Goal: Complete application form

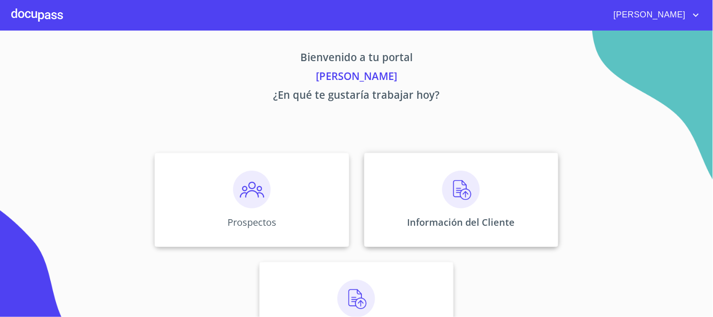
click at [449, 204] on img at bounding box center [461, 189] width 38 height 38
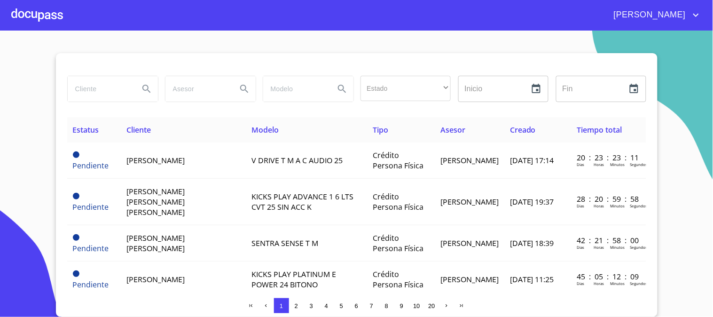
click at [104, 90] on input "search" at bounding box center [100, 88] width 64 height 25
type input "[PERSON_NAME]"
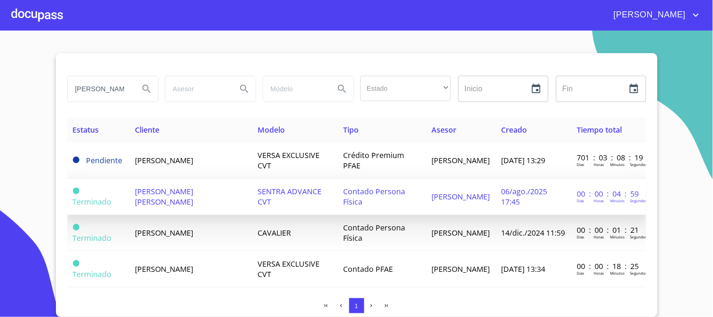
click at [193, 194] on span "[PERSON_NAME] [PERSON_NAME]" at bounding box center [164, 196] width 58 height 21
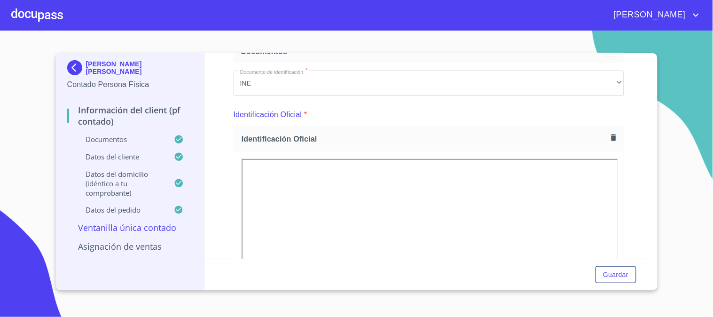
scroll to position [156, 0]
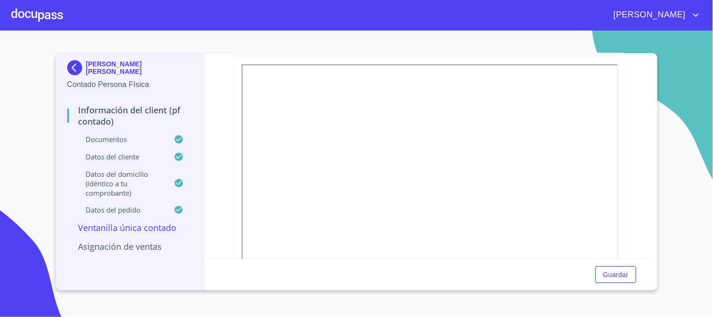
click at [73, 64] on img at bounding box center [76, 67] width 19 height 15
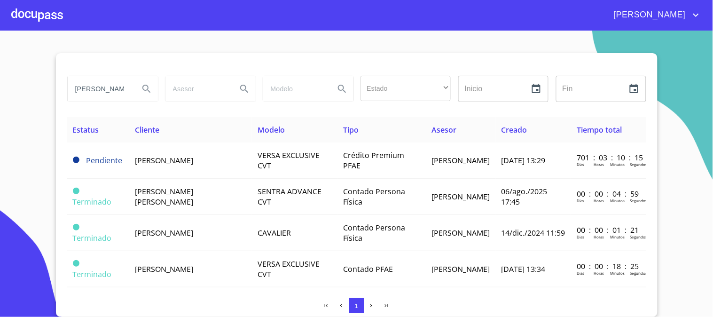
click at [112, 95] on input "[PERSON_NAME]" at bounding box center [100, 88] width 64 height 25
drag, startPoint x: 74, startPoint y: 90, endPoint x: 275, endPoint y: 81, distance: 201.2
click at [269, 83] on div "[PERSON_NAME] Estado ​ ​ Inicio ​ Fin ​" at bounding box center [356, 89] width 586 height 34
type input "[PERSON_NAME]"
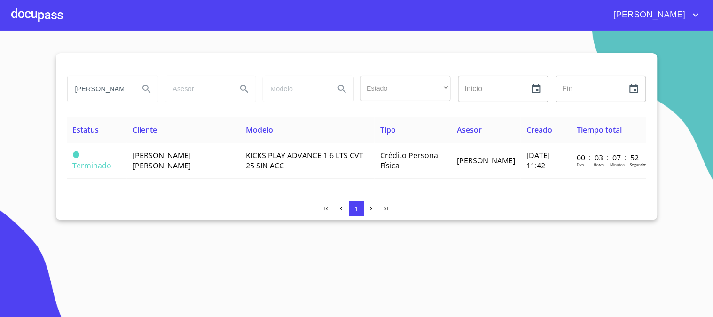
click at [205, 167] on td "[PERSON_NAME] [PERSON_NAME]" at bounding box center [183, 160] width 113 height 36
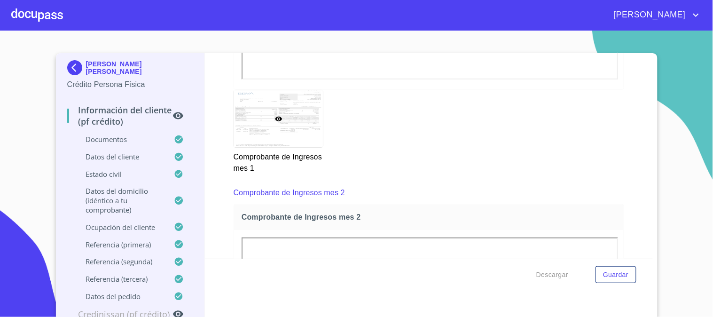
scroll to position [1200, 0]
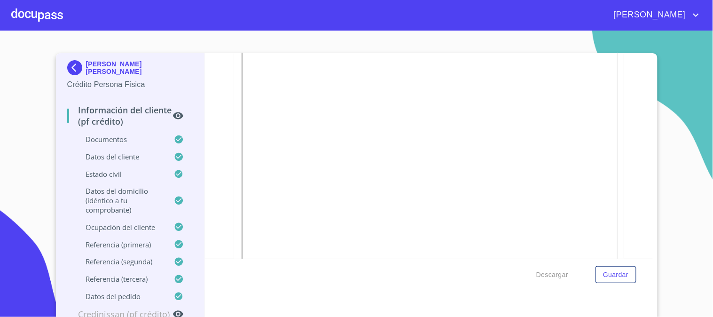
click at [173, 116] on icon at bounding box center [178, 115] width 10 height 7
click at [94, 115] on p "Información del cliente (PF crédito)" at bounding box center [120, 115] width 106 height 23
click at [115, 132] on div "Información del cliente (PF crédito)" at bounding box center [130, 119] width 126 height 30
click at [115, 138] on p "Documentos" at bounding box center [120, 138] width 107 height 9
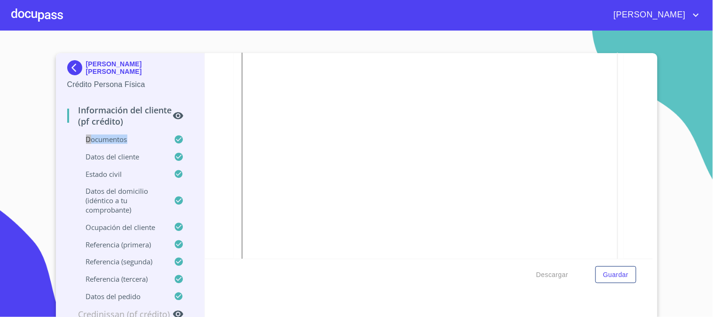
click at [115, 138] on p "Documentos" at bounding box center [120, 138] width 107 height 9
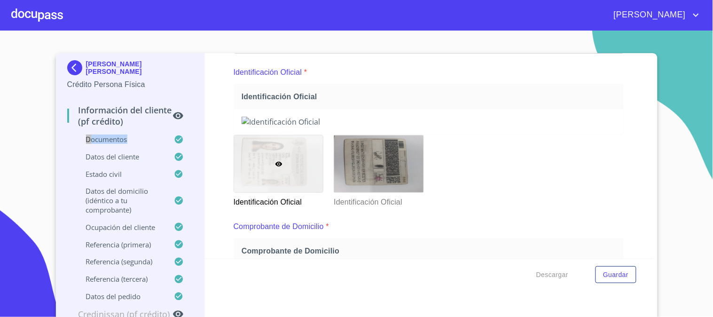
scroll to position [0, 0]
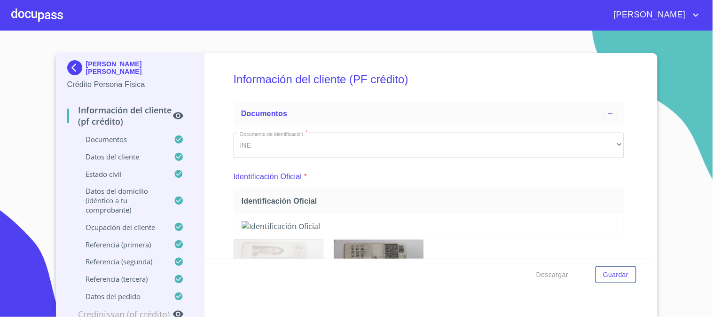
click at [606, 140] on div "INE" at bounding box center [428, 144] width 390 height 25
click at [604, 108] on div at bounding box center [610, 113] width 12 height 10
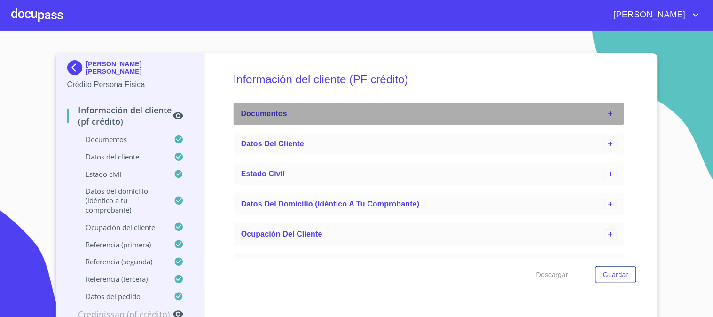
click at [608, 113] on icon at bounding box center [610, 113] width 4 height 4
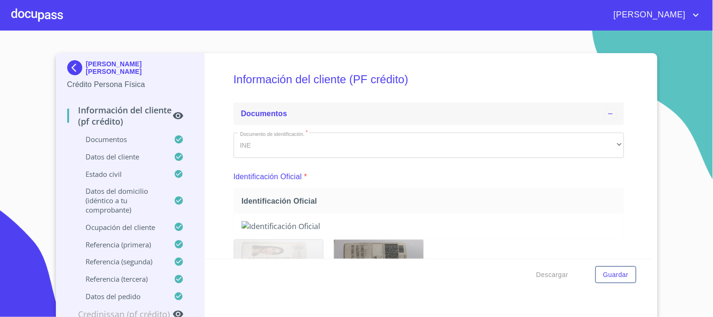
click at [69, 59] on div "[PERSON_NAME] [PERSON_NAME] Persona Física" at bounding box center [130, 75] width 126 height 44
click at [67, 67] on img at bounding box center [76, 67] width 19 height 15
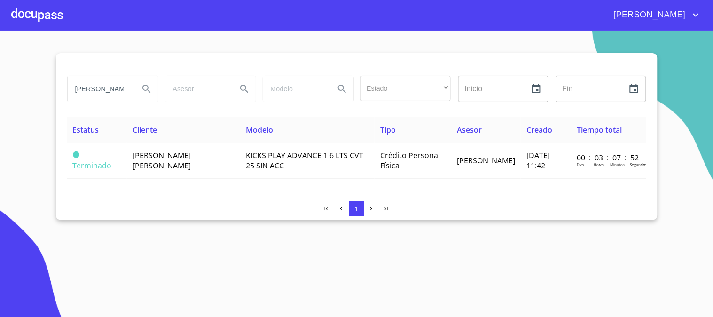
click at [101, 89] on input "[PERSON_NAME]" at bounding box center [100, 88] width 64 height 25
drag, startPoint x: 74, startPoint y: 90, endPoint x: 160, endPoint y: 87, distance: 86.0
click at [160, 87] on div "[PERSON_NAME]" at bounding box center [112, 89] width 98 height 34
type input "[DEMOGRAPHIC_DATA][PERSON_NAME]"
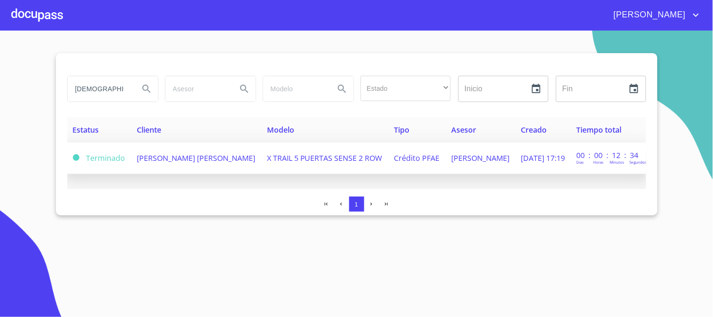
click at [167, 154] on span "[PERSON_NAME] [PERSON_NAME]" at bounding box center [196, 158] width 118 height 10
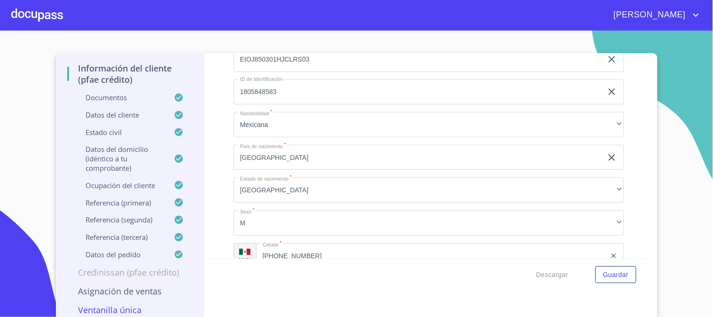
scroll to position [3079, 0]
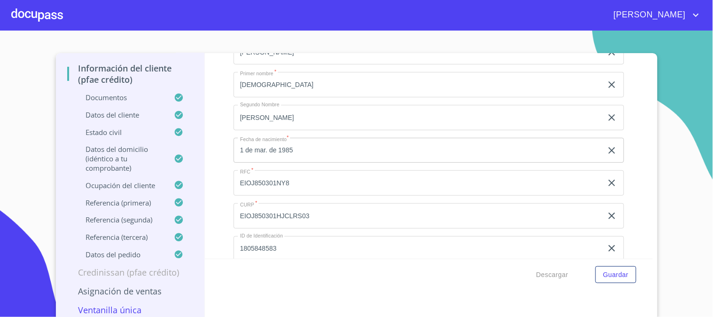
click at [278, 32] on input "EIOJ850301NY8" at bounding box center [417, 19] width 369 height 25
click at [278, 176] on input "EIOJ850301NY8" at bounding box center [417, 182] width 369 height 25
click at [292, 32] on input "EIOJ850301HJCLRS03" at bounding box center [417, 19] width 369 height 25
click at [292, 209] on input "EIOJ850301HJCLRS03" at bounding box center [417, 215] width 369 height 25
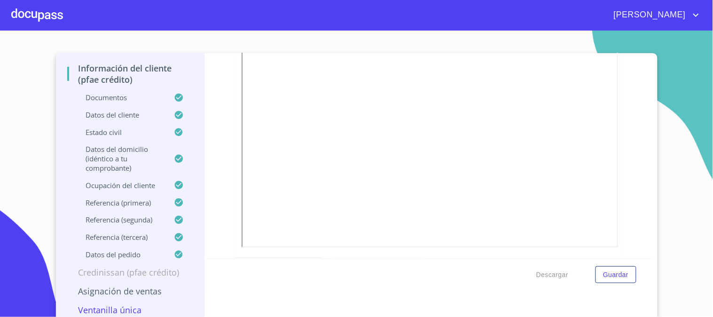
scroll to position [626, 0]
